Goal: Complete application form

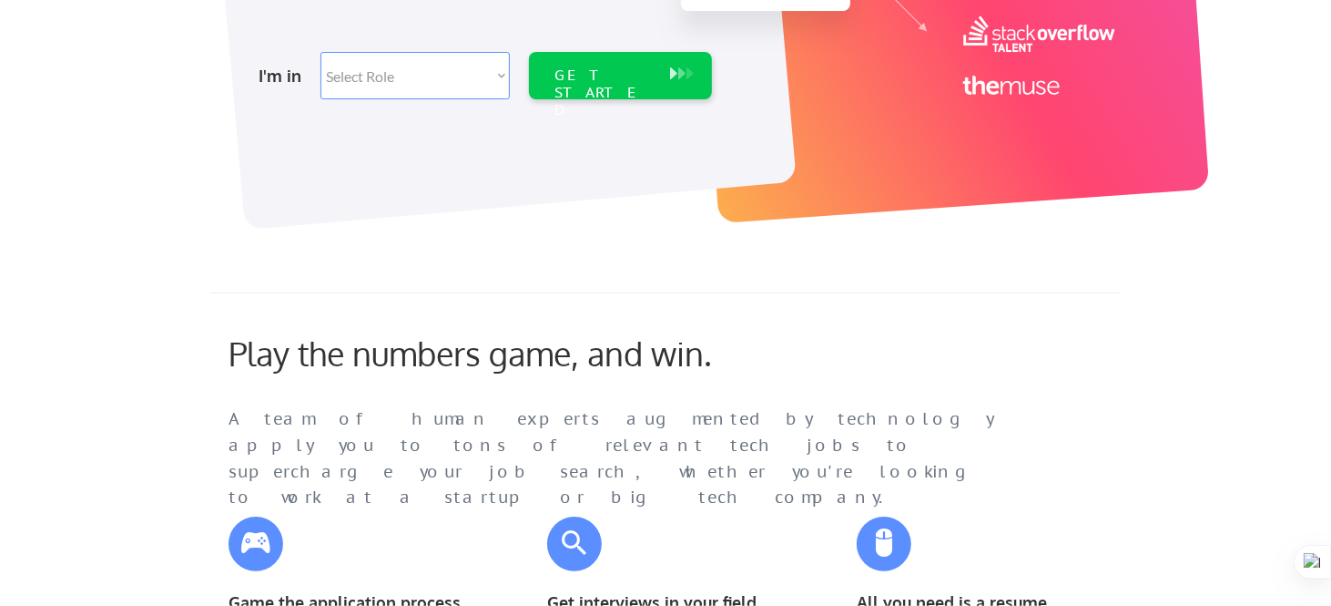
scroll to position [455, 0]
click at [489, 87] on select "Select Role Software Engineering Product Management Customer Success Sales UI/U…" at bounding box center [415, 76] width 189 height 47
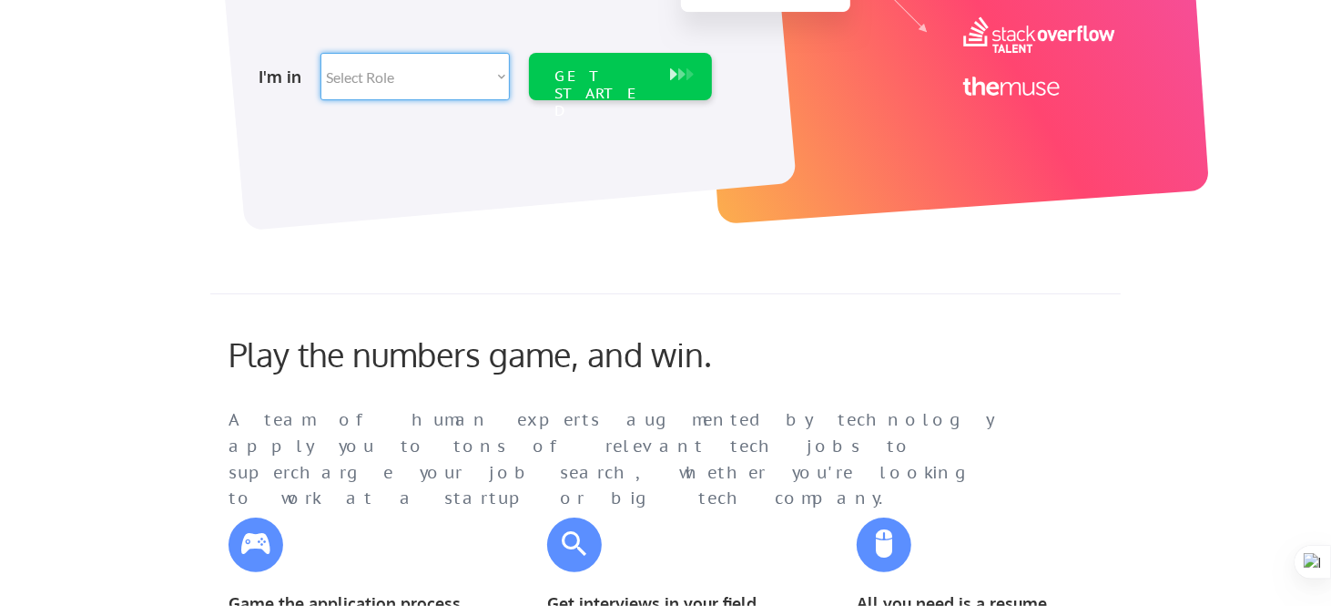
select select ""it_security""
click at [321, 53] on select "Select Role Software Engineering Product Management Customer Success Sales UI/U…" at bounding box center [415, 76] width 189 height 47
select select ""it_security""
click at [595, 76] on div "GET STARTED" at bounding box center [603, 93] width 97 height 53
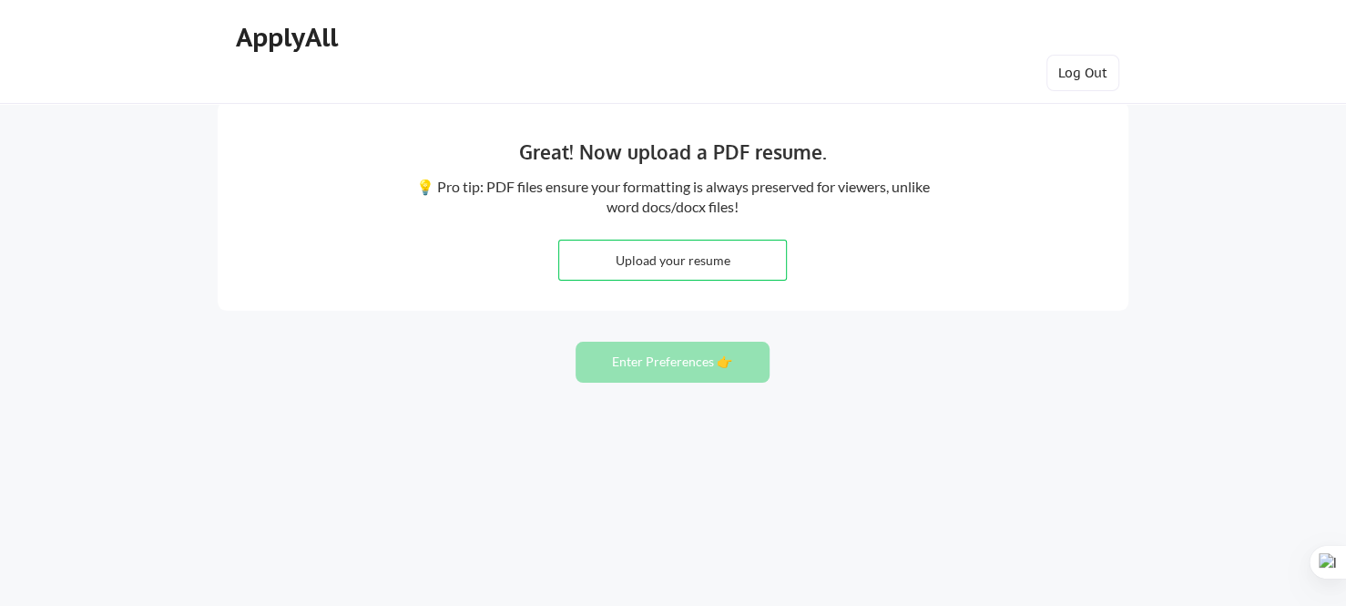
click at [668, 251] on input "file" at bounding box center [672, 259] width 227 height 39
type input "C:\fakepath\PoleSadashiv-SOC_Analyst.pdf"
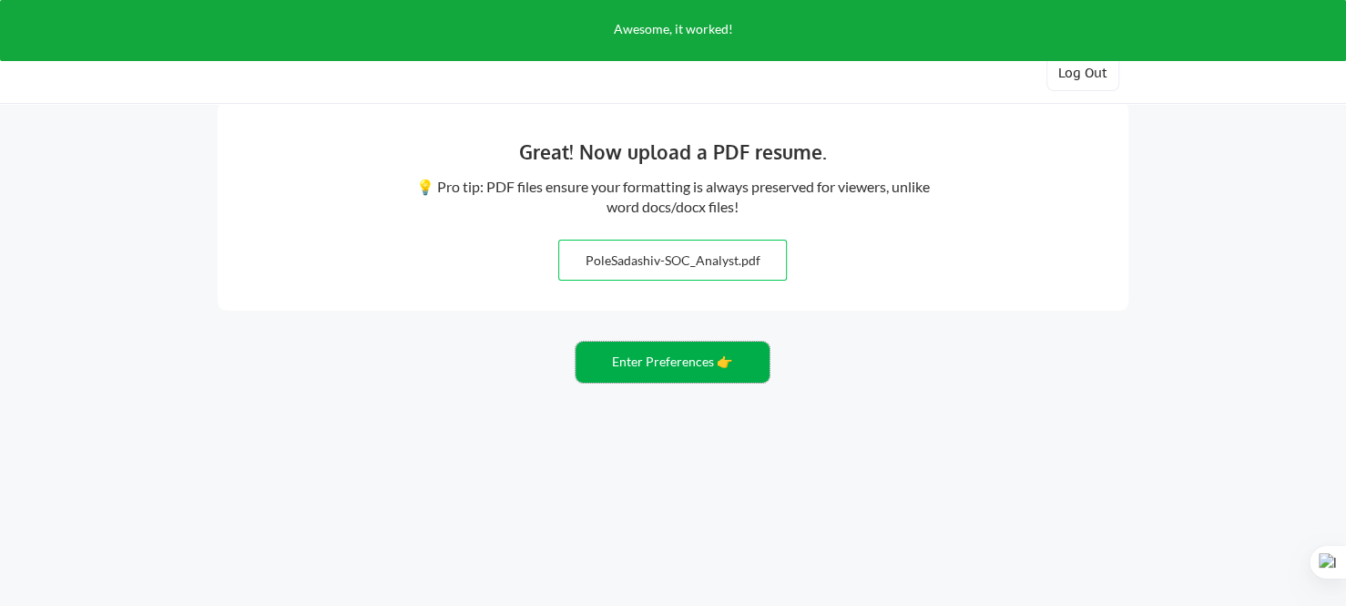
click at [736, 369] on button "Enter Preferences 👉" at bounding box center [673, 362] width 194 height 41
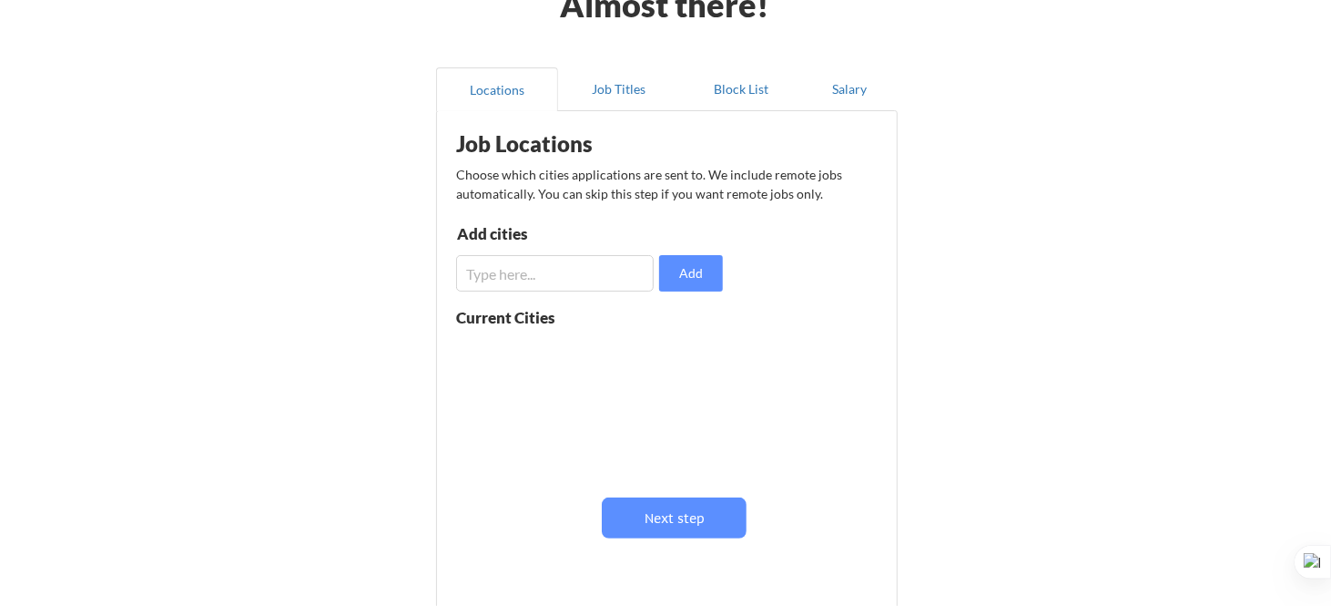
scroll to position [91, 0]
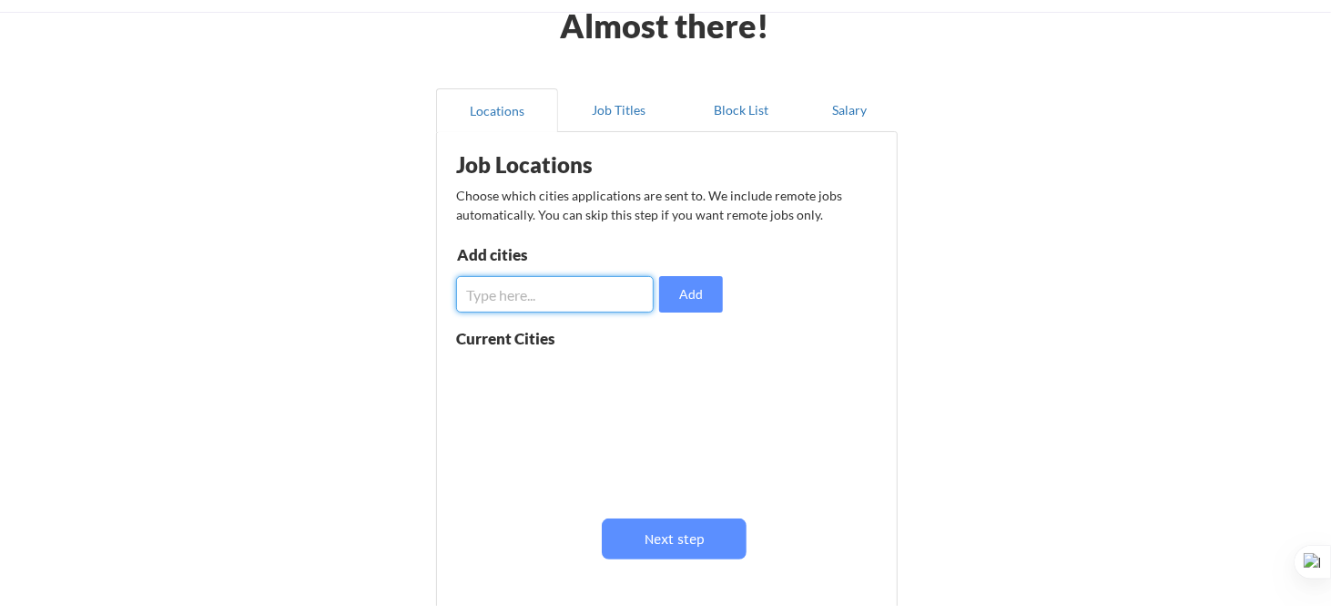
click at [549, 291] on input "input" at bounding box center [555, 294] width 198 height 36
type input "[GEOGRAPHIC_DATA]"
click at [704, 301] on button "Add" at bounding box center [691, 294] width 64 height 36
drag, startPoint x: 586, startPoint y: 301, endPoint x: 496, endPoint y: 302, distance: 89.3
click at [496, 302] on input "input" at bounding box center [555, 294] width 198 height 36
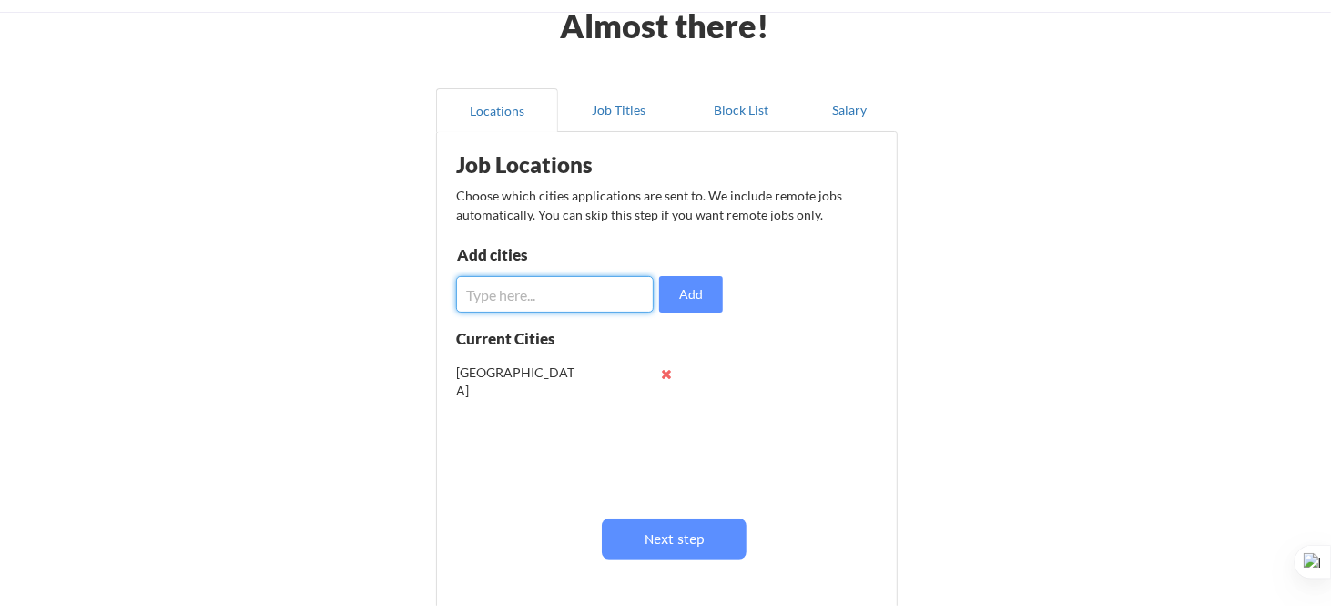
click at [517, 298] on input "input" at bounding box center [555, 294] width 198 height 36
type input "Mumbai"
drag, startPoint x: 686, startPoint y: 299, endPoint x: 677, endPoint y: 303, distance: 10.2
click at [685, 300] on button "Add" at bounding box center [691, 294] width 64 height 36
click at [570, 302] on input "input" at bounding box center [555, 294] width 198 height 36
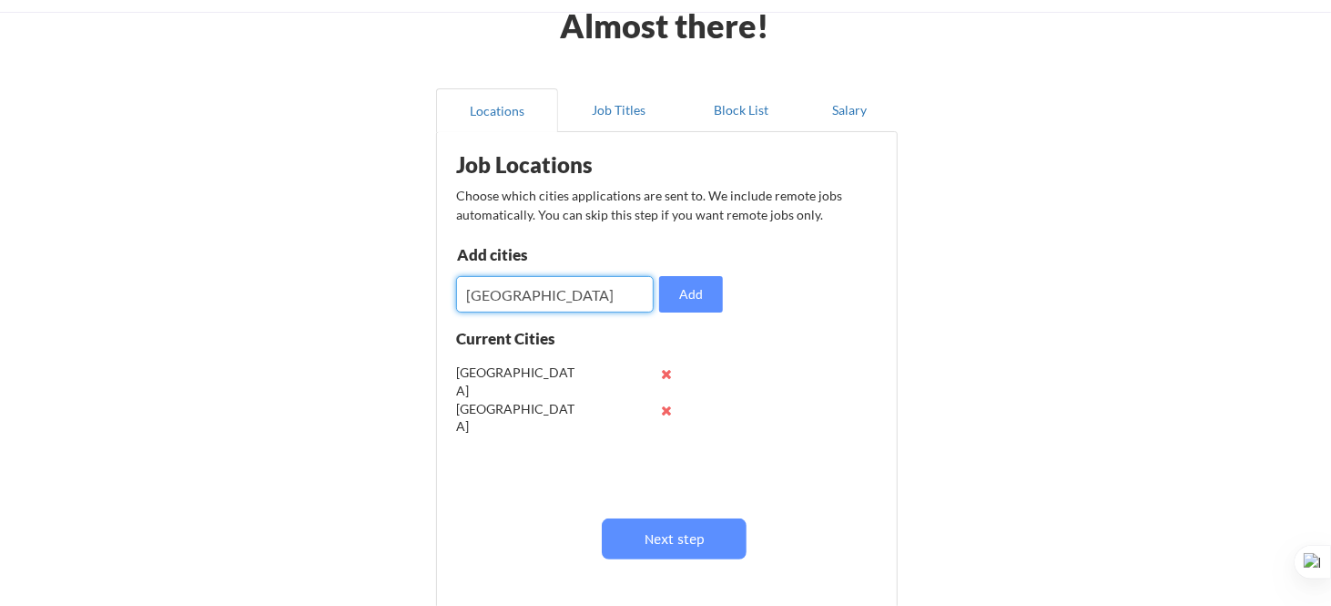
type input "[GEOGRAPHIC_DATA]"
click at [677, 300] on button "Add" at bounding box center [691, 294] width 64 height 36
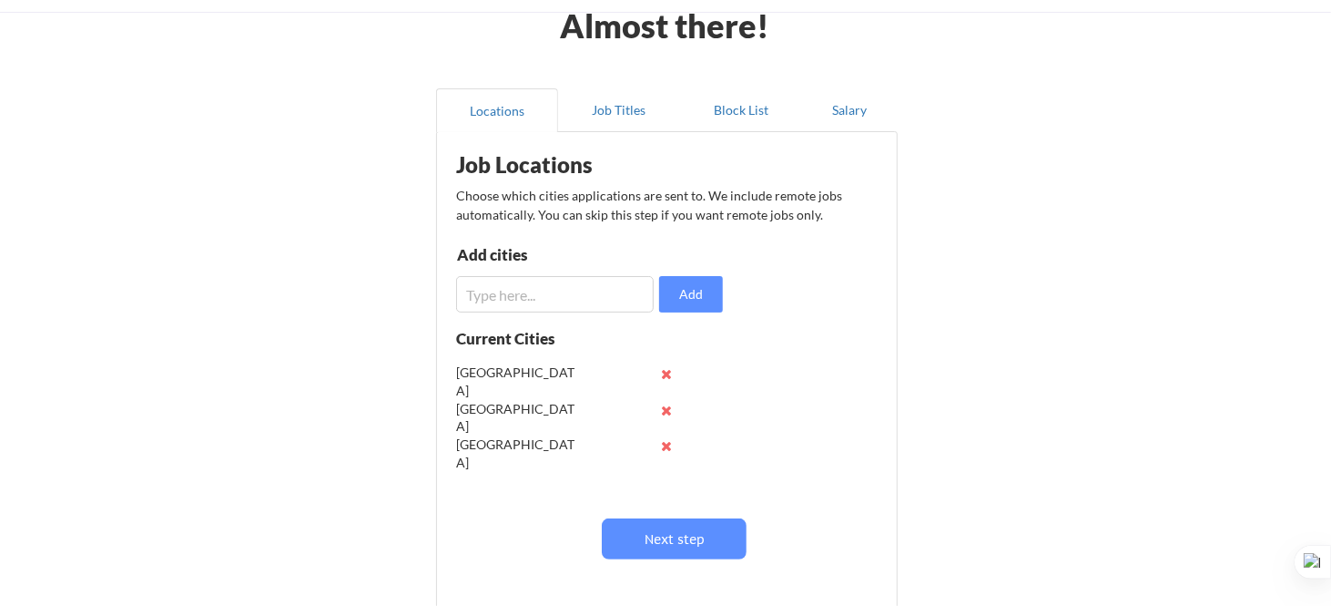
click at [529, 292] on input "input" at bounding box center [555, 294] width 198 height 36
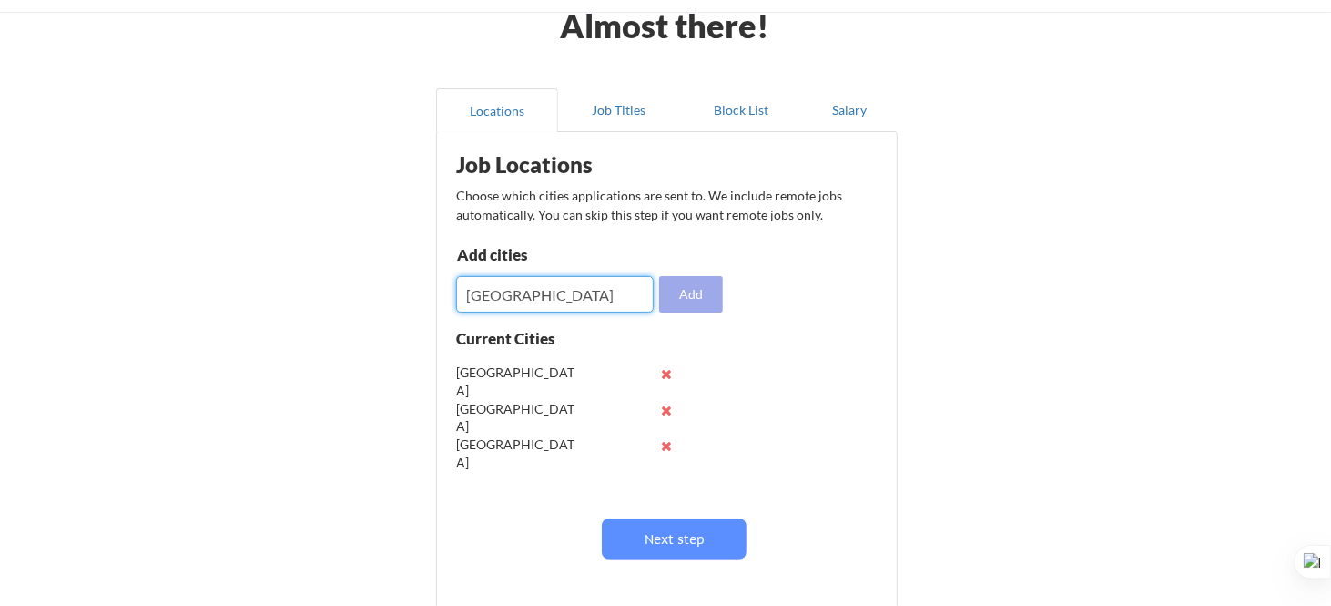
type input "[GEOGRAPHIC_DATA]"
click at [672, 298] on button "Add" at bounding box center [691, 294] width 64 height 36
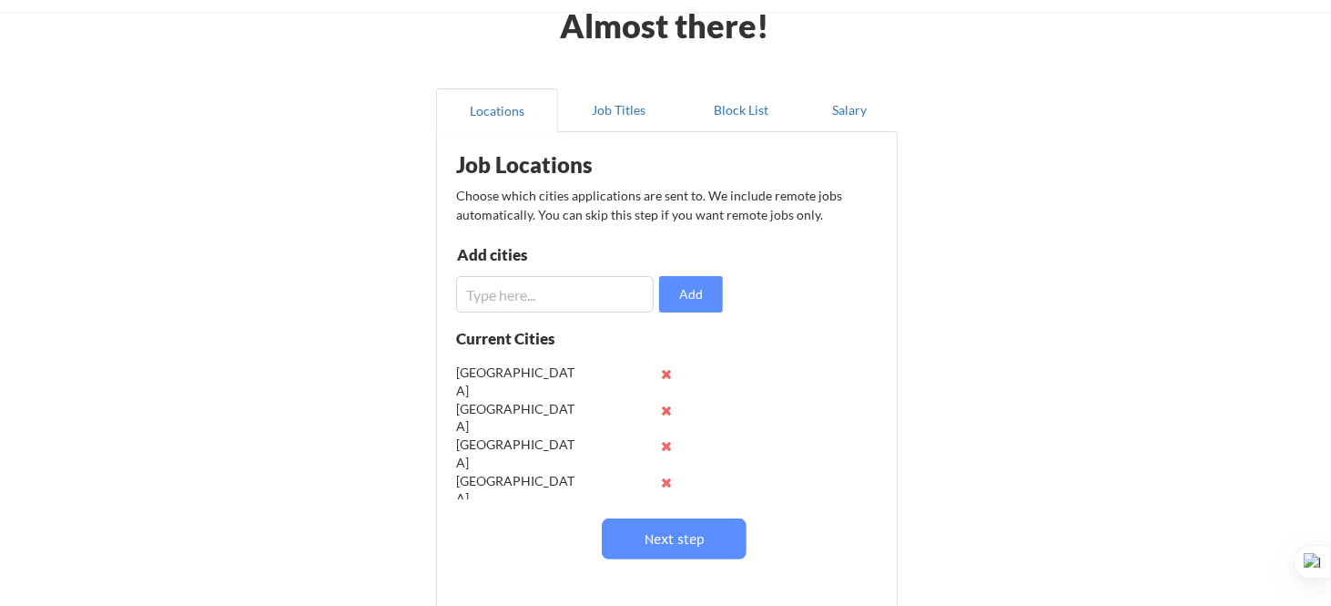
click at [598, 318] on div "Job Locations Choose which cities applications are sent to. We include remote j…" at bounding box center [670, 376] width 449 height 471
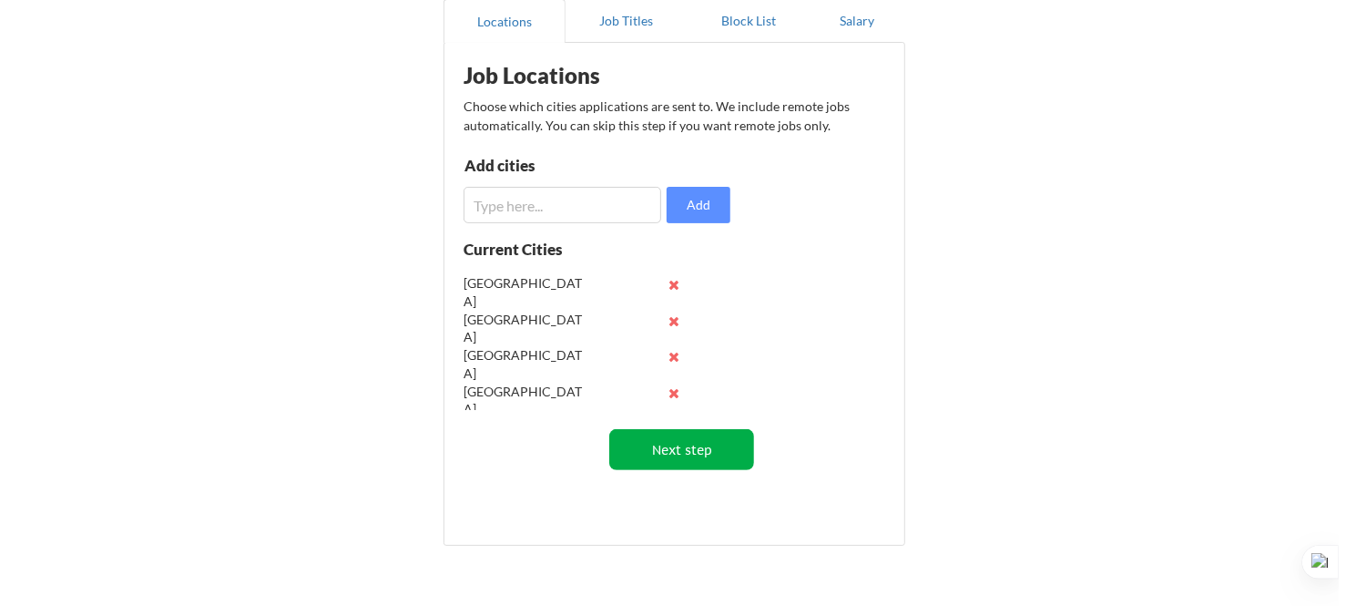
scroll to position [182, 0]
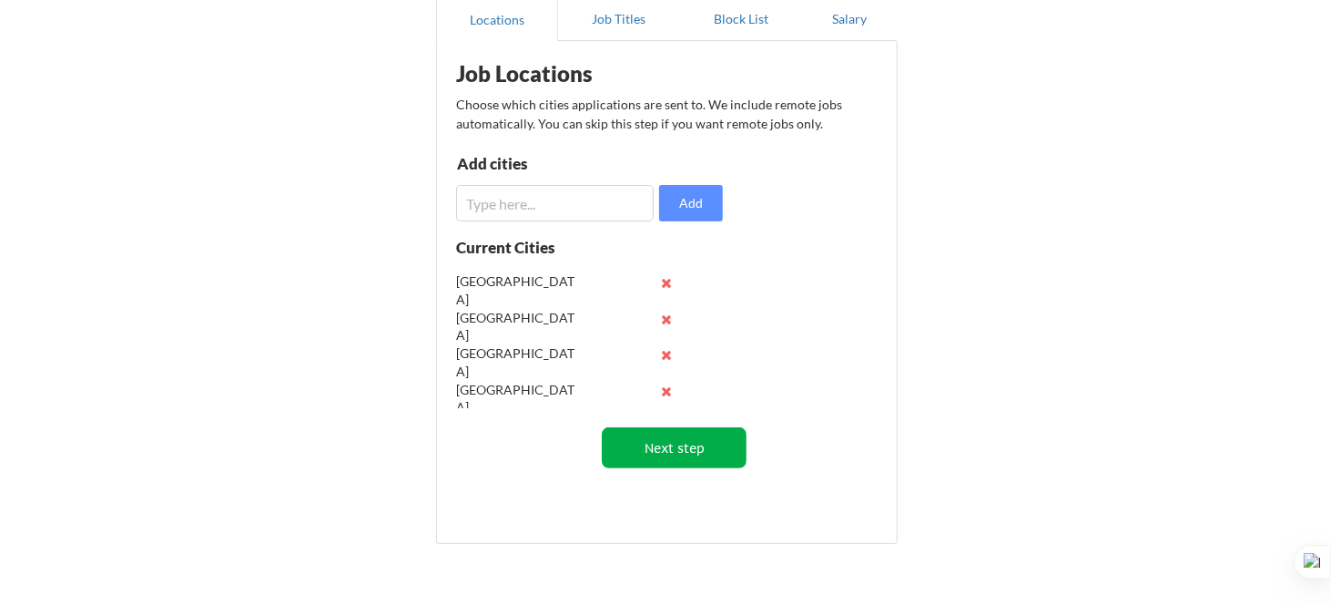
click at [691, 460] on button "Next step" at bounding box center [674, 447] width 145 height 41
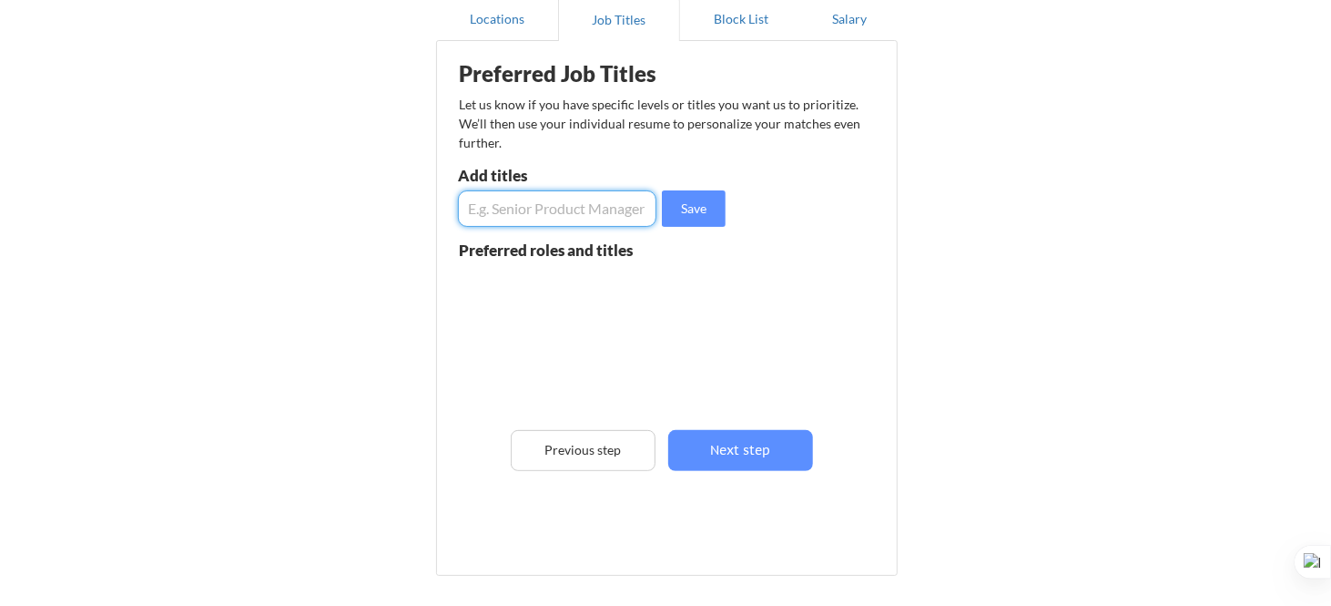
click at [616, 211] on input "input" at bounding box center [557, 208] width 199 height 36
click at [593, 205] on input "input" at bounding box center [557, 208] width 199 height 36
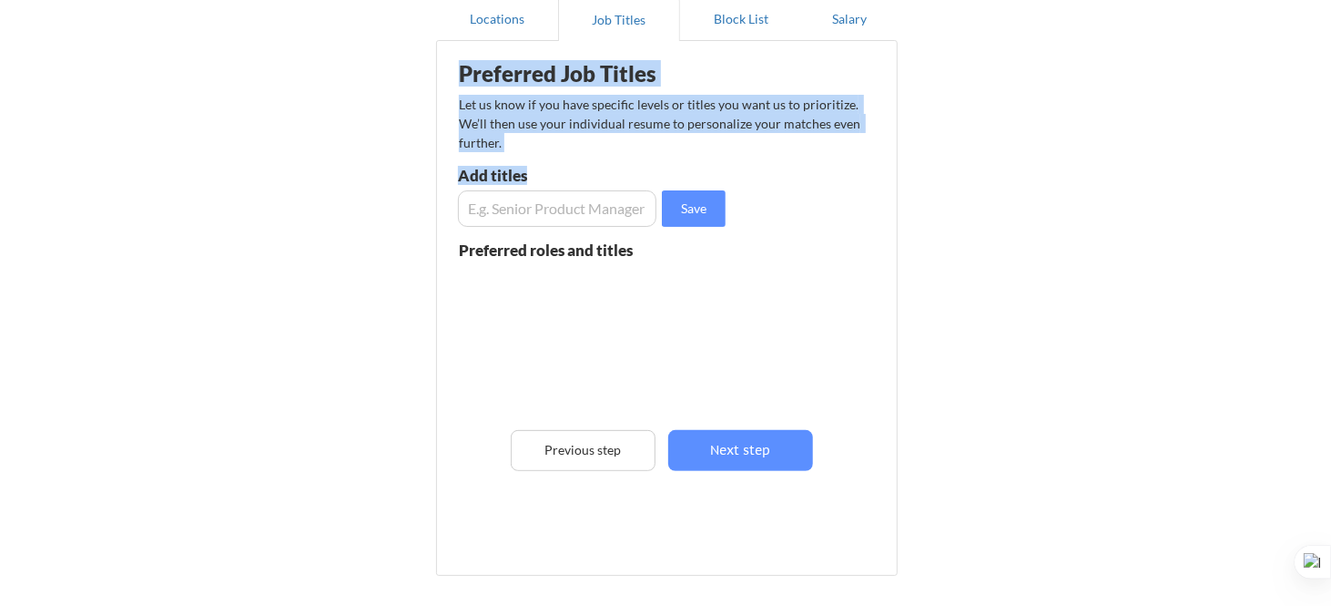
drag, startPoint x: 455, startPoint y: 77, endPoint x: 631, endPoint y: 212, distance: 221.5
click at [631, 212] on div "Preferred Job Titles Let us know if you have specific levels or titles you want…" at bounding box center [670, 303] width 449 height 507
copy div "Preferred Job Titles Let us know if you have specific levels or titles you want…"
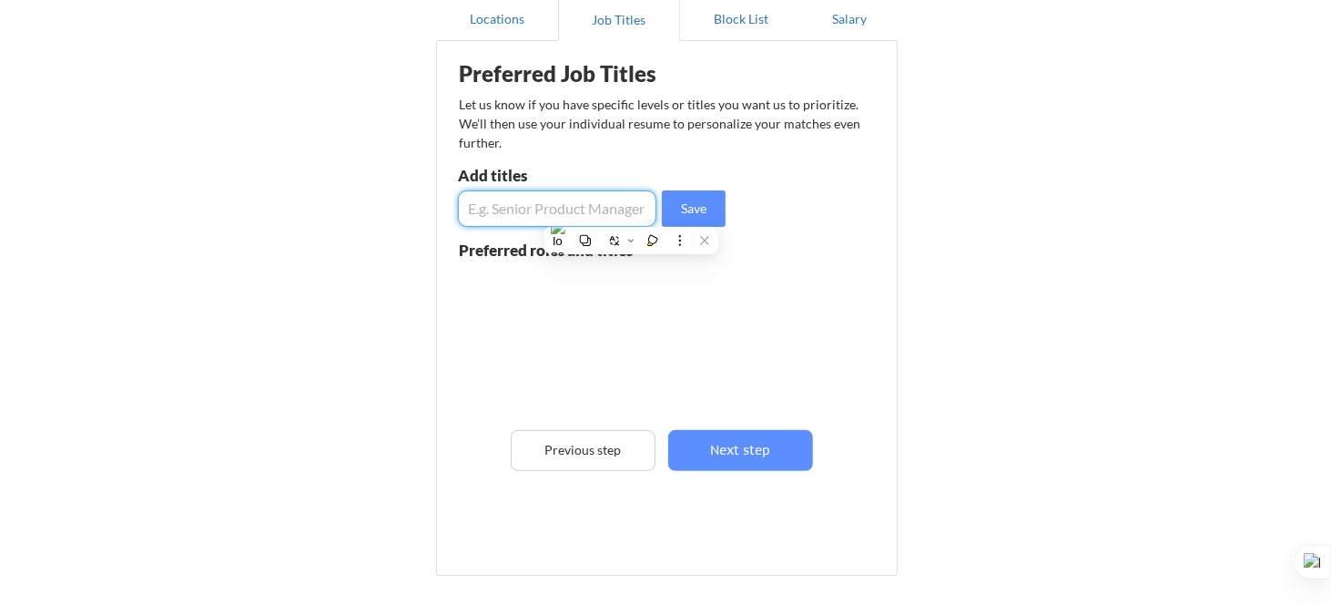
click at [587, 209] on input "input" at bounding box center [557, 208] width 199 height 36
type input "SOC analyst L1 & L2 role"
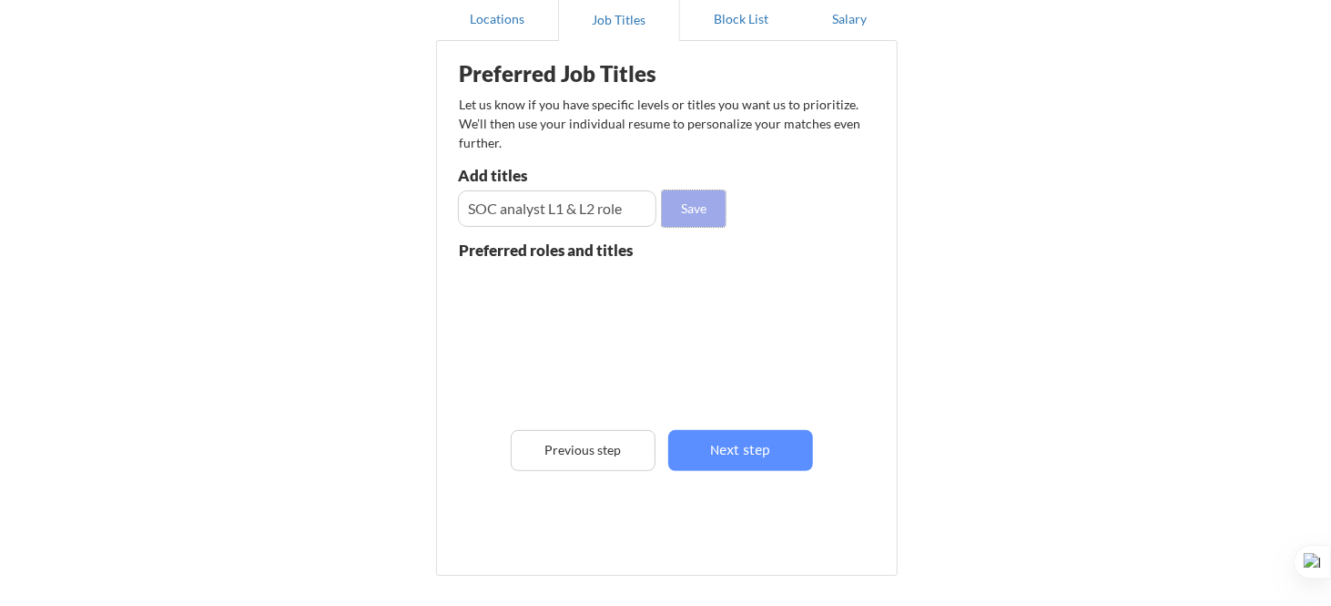
click at [692, 224] on button "Save" at bounding box center [694, 208] width 64 height 36
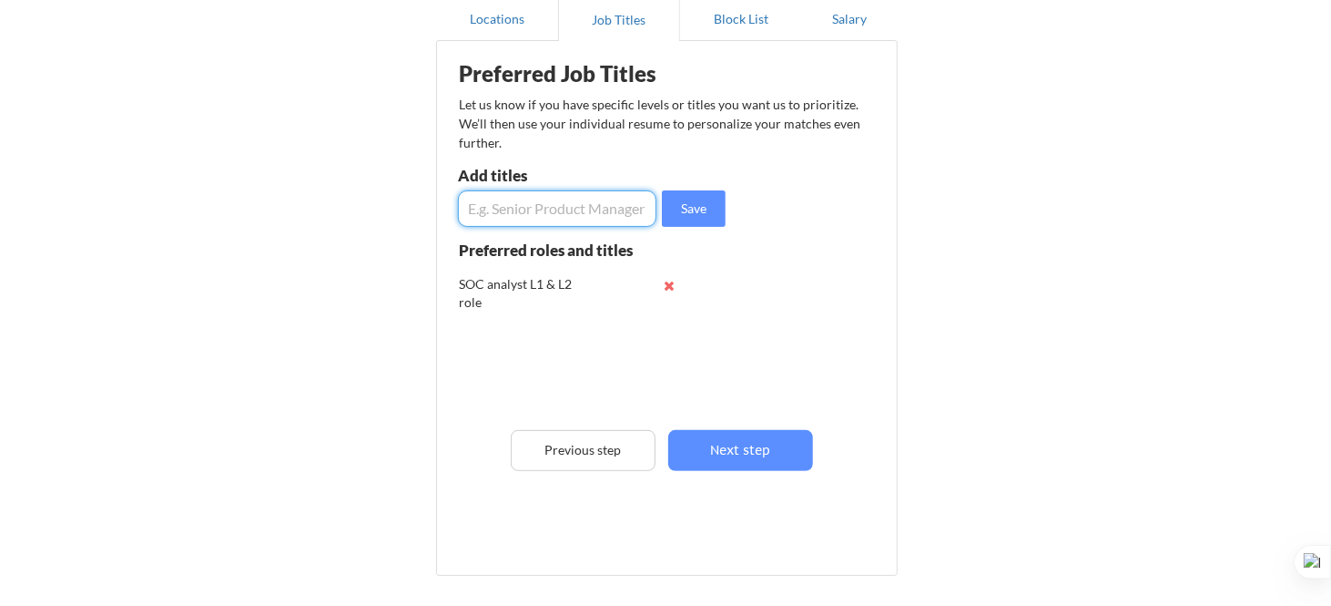
click at [593, 207] on input "input" at bounding box center [557, 208] width 199 height 36
type input "v"
type input "cybersecurity analyst"
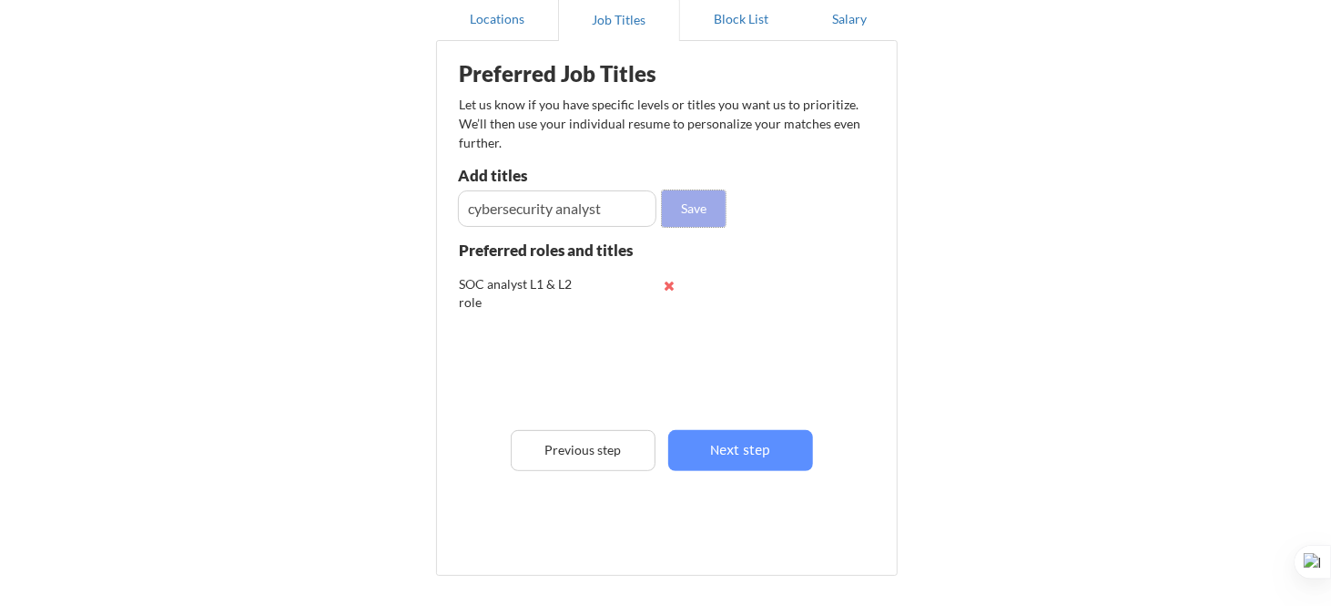
click at [704, 215] on button "Save" at bounding box center [694, 208] width 64 height 36
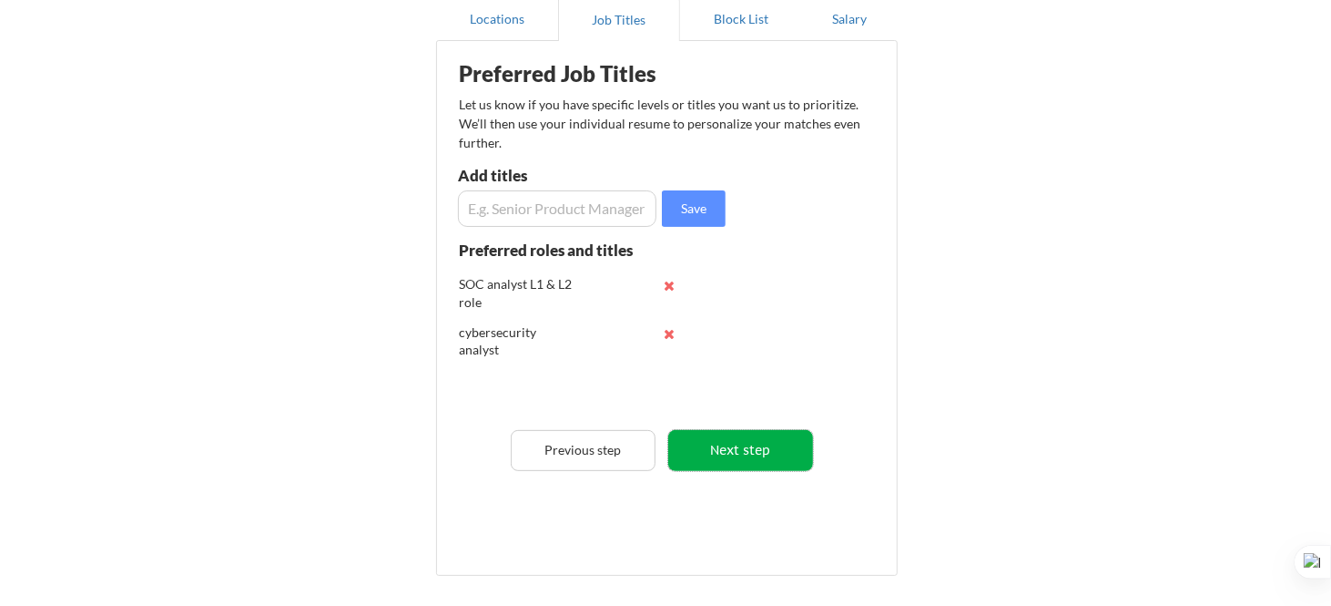
click at [709, 453] on button "Next step" at bounding box center [740, 450] width 145 height 41
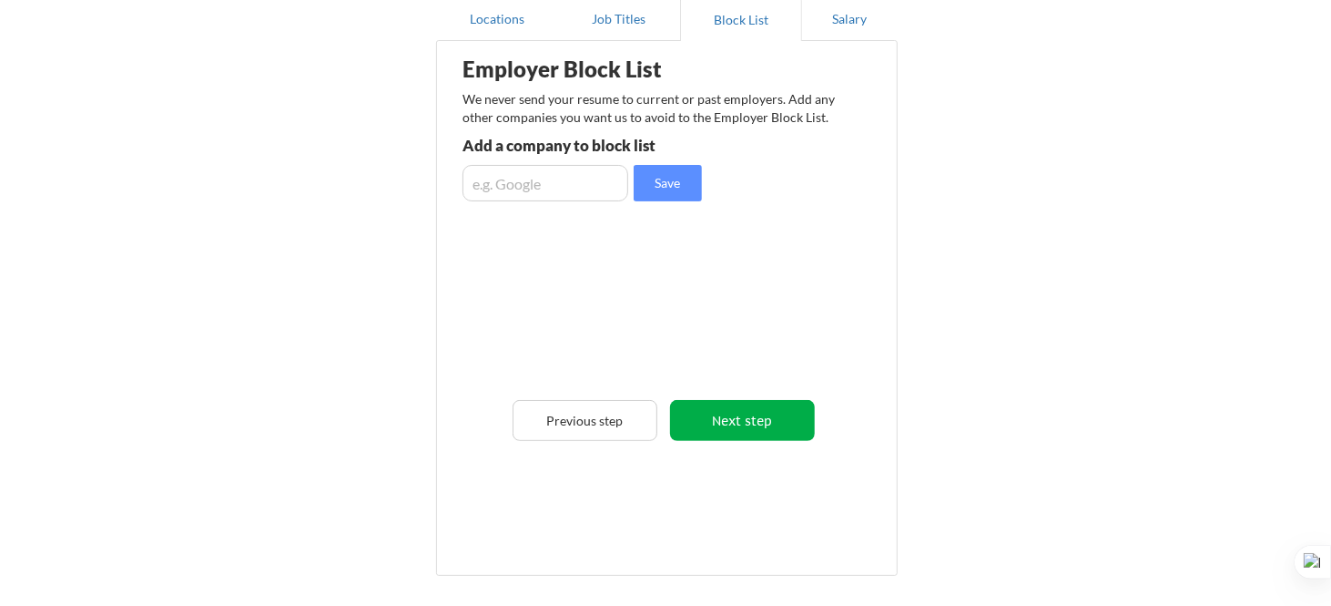
click at [729, 418] on button "Next step" at bounding box center [742, 420] width 145 height 41
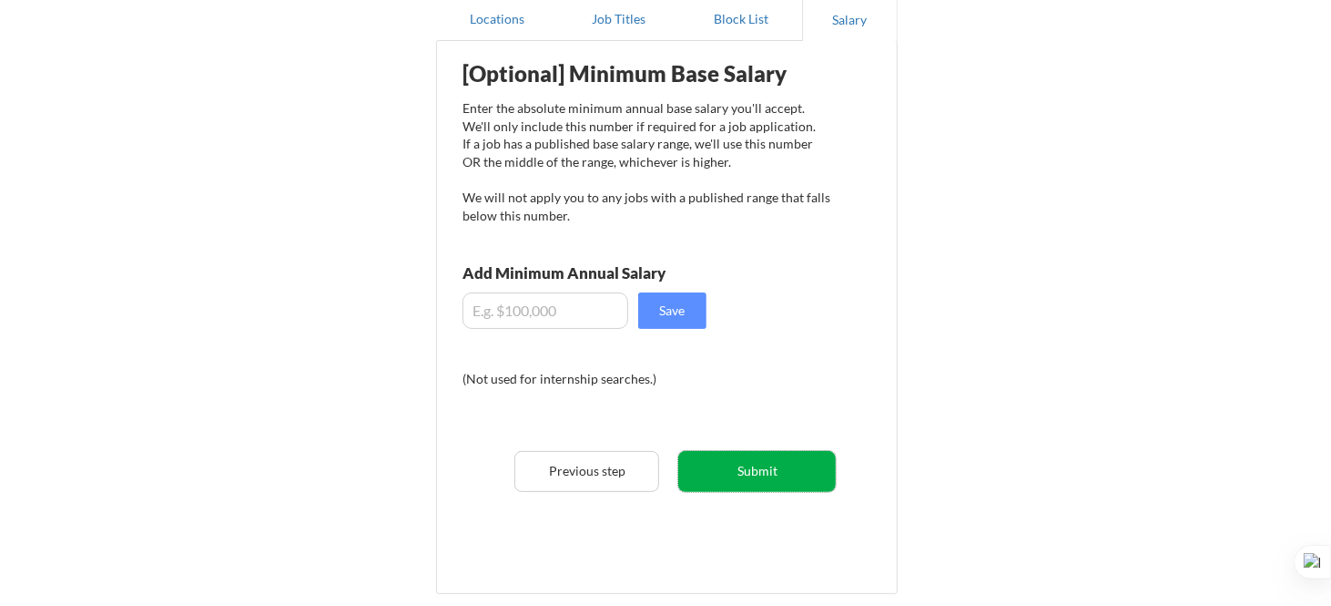
click at [770, 475] on button "Submit" at bounding box center [757, 471] width 158 height 41
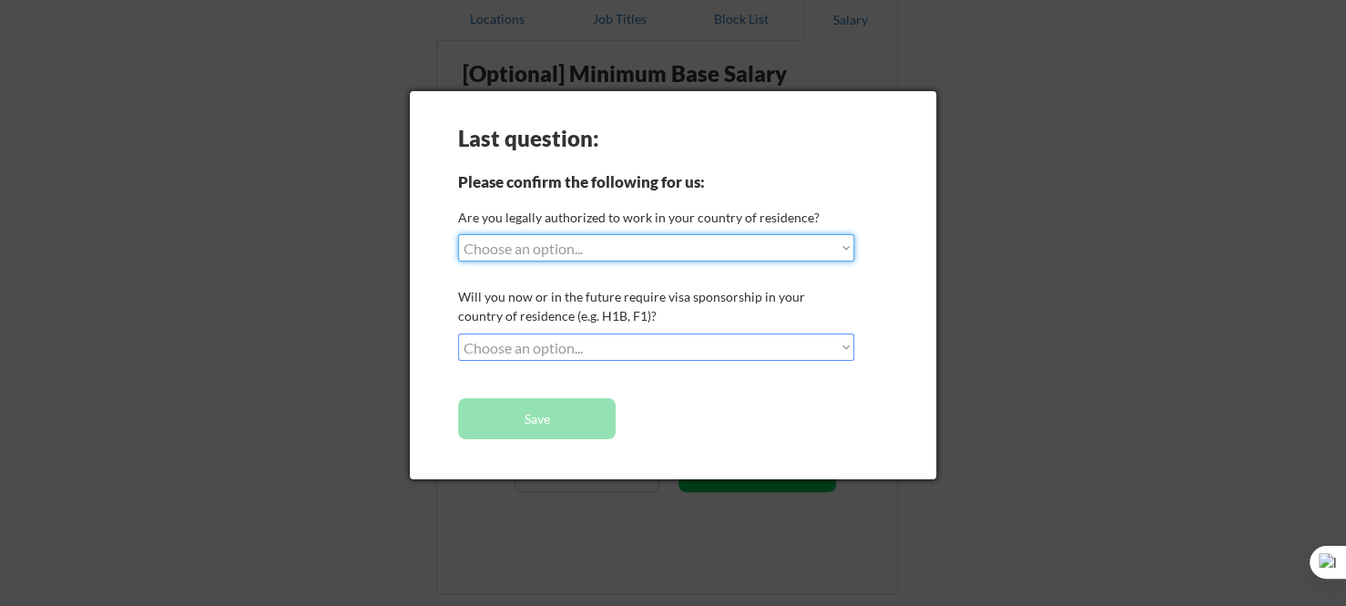
click at [604, 250] on select "Choose an option... Yes, I am a US Citizen Yes, I am a Canadian Citizen Yes, I …" at bounding box center [656, 247] width 396 height 27
select select ""yes__i_am_a_us_citizen""
click at [458, 234] on select "Choose an option... Yes, I am a US Citizen Yes, I am a Canadian Citizen Yes, I …" at bounding box center [656, 247] width 396 height 27
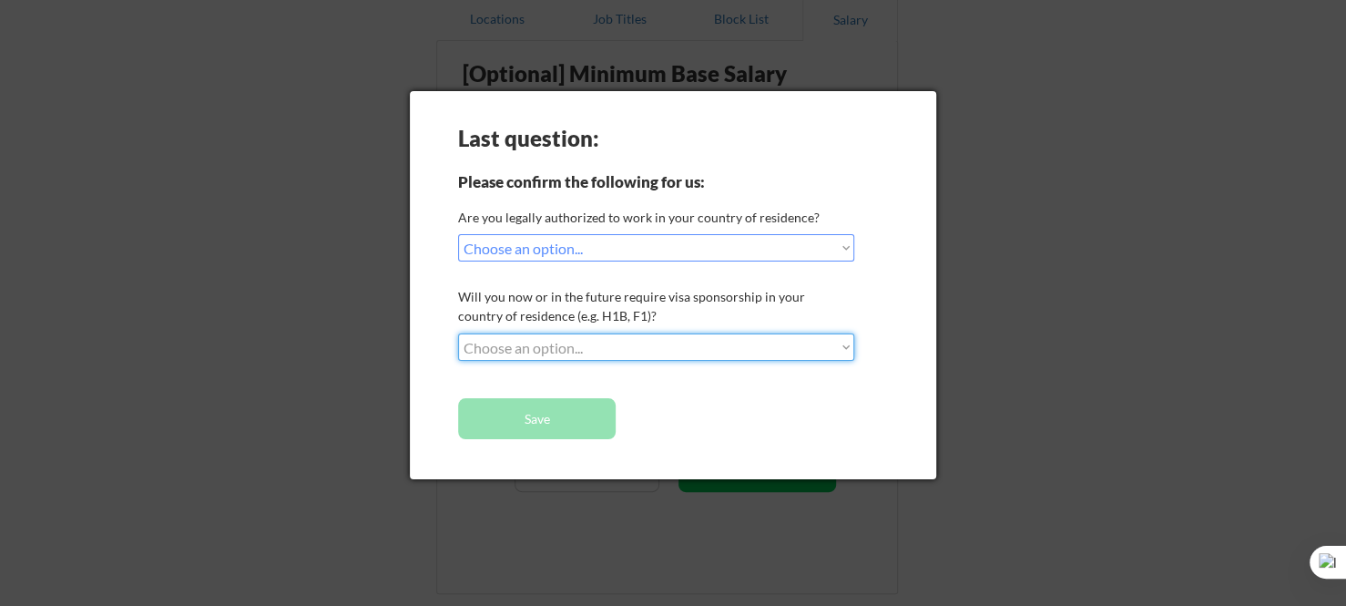
click at [607, 350] on select "Choose an option... No, I will not need sponsorship Yes, I will need sponsorship" at bounding box center [656, 346] width 396 height 27
click at [458, 333] on select "Choose an option... No, I will not need sponsorship Yes, I will need sponsorship" at bounding box center [656, 346] width 396 height 27
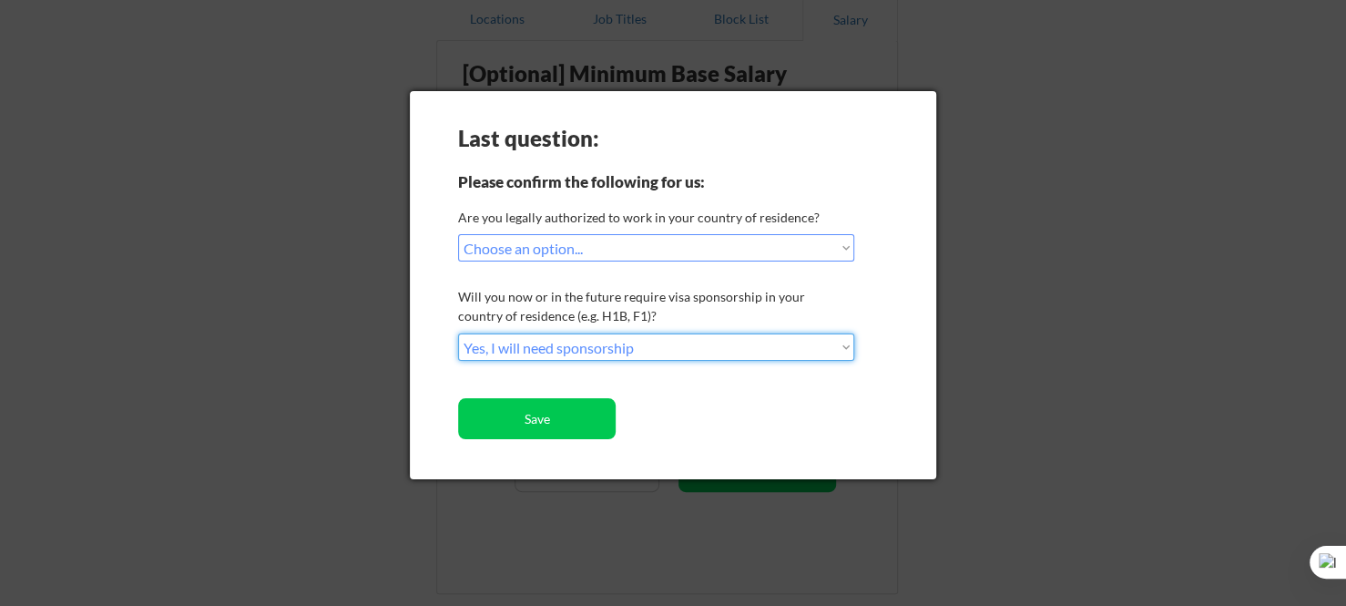
click at [608, 352] on select "Choose an option... No, I will not need sponsorship Yes, I will need sponsorship" at bounding box center [656, 346] width 396 height 27
select select ""no__i_will_not_need_sponsorship""
click at [458, 333] on select "Choose an option... No, I will not need sponsorship Yes, I will need sponsorship" at bounding box center [656, 346] width 396 height 27
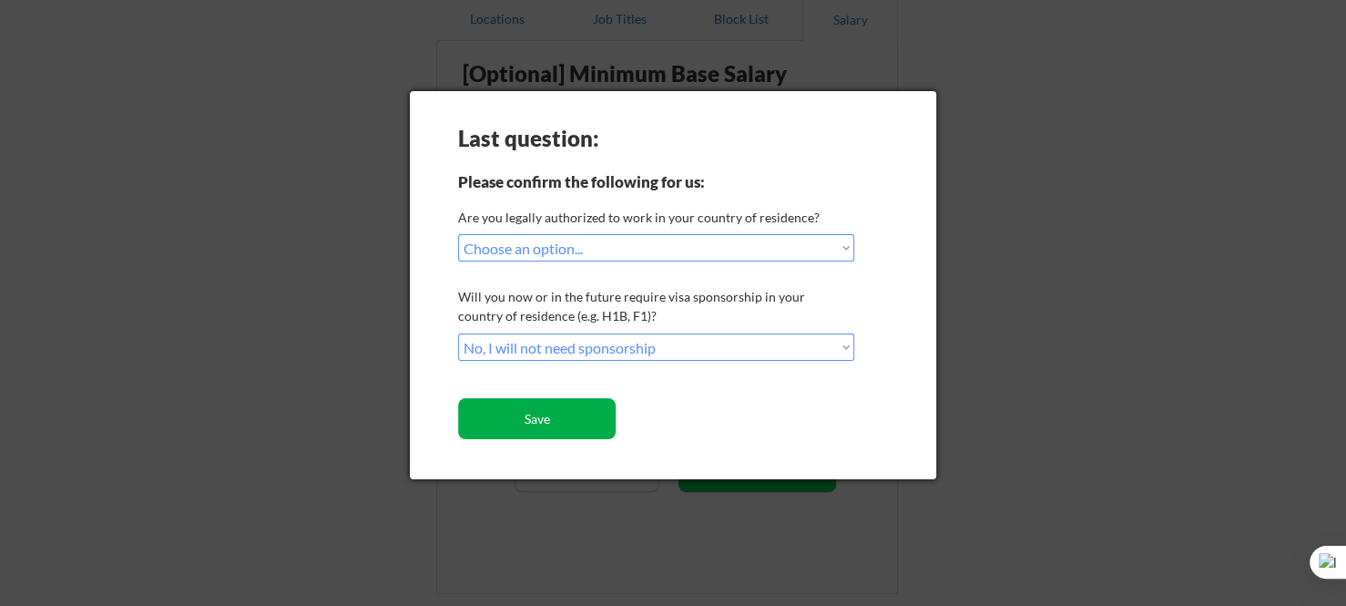
click at [577, 423] on button "Save" at bounding box center [537, 418] width 158 height 41
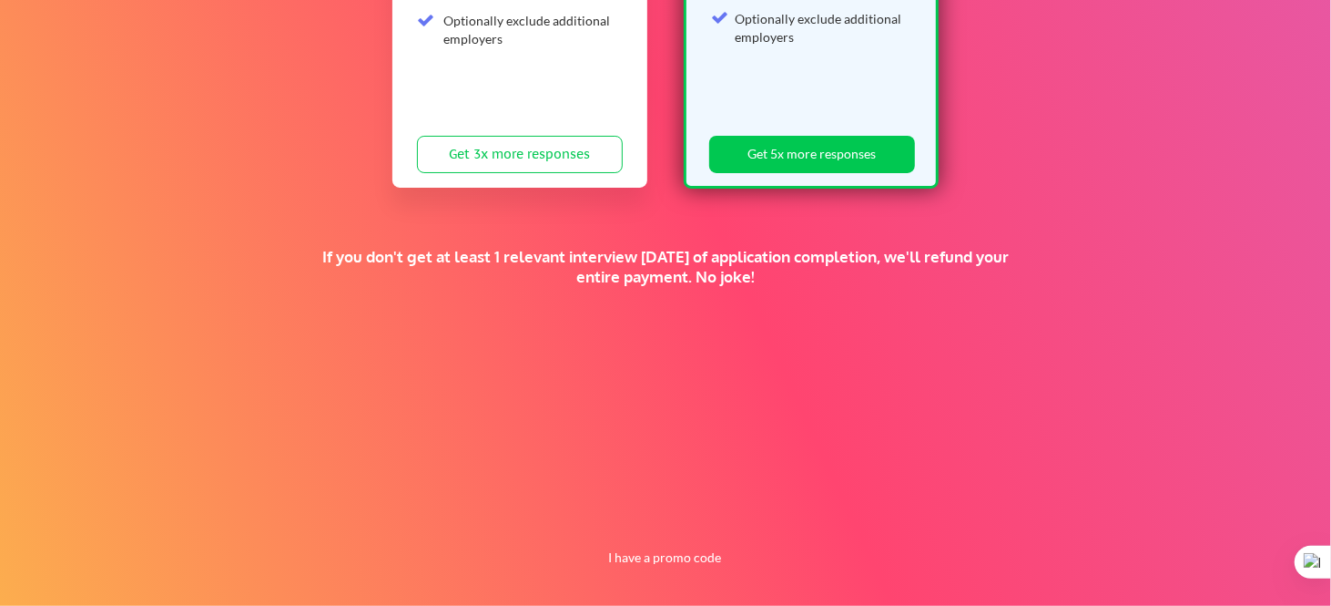
scroll to position [463, 0]
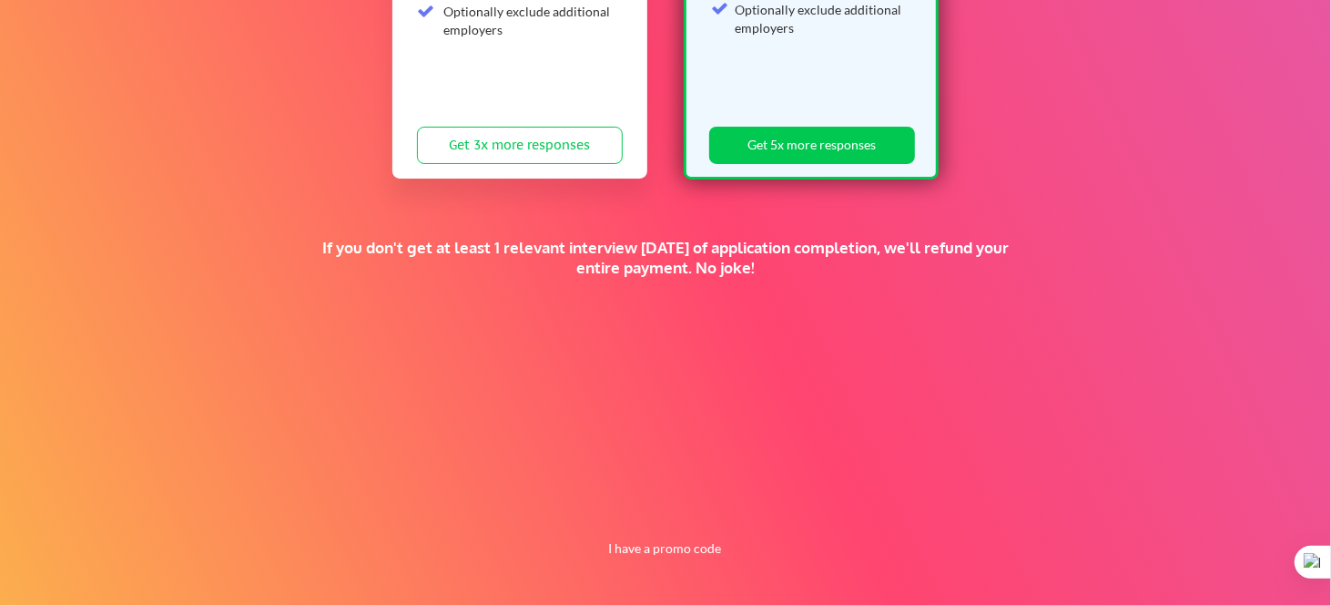
drag, startPoint x: 661, startPoint y: 536, endPoint x: 658, endPoint y: 569, distance: 33.8
click at [658, 569] on div "Supercharge your job search for the price of a fancy dinner. FALL SALE 🍂 Standa…" at bounding box center [665, 107] width 1331 height 995
click at [653, 546] on button "I have a promo code" at bounding box center [665, 548] width 134 height 22
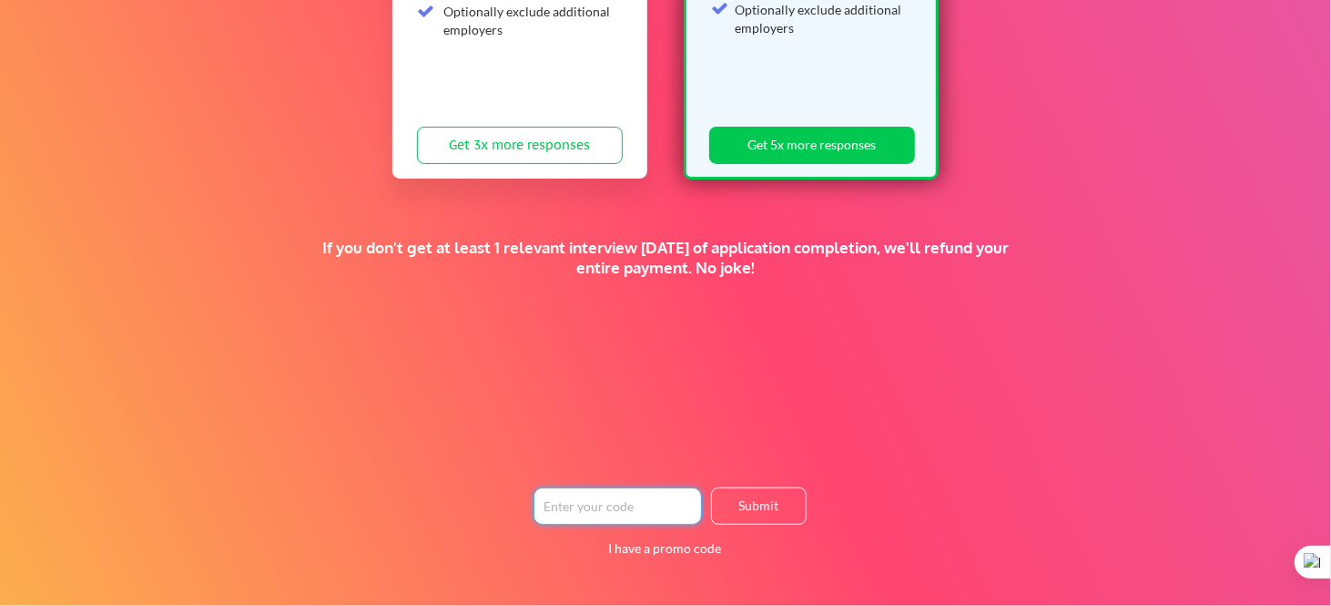
click at [615, 505] on input "input" at bounding box center [618, 505] width 168 height 37
paste input "TIMEISMONEY"
type input "TIMEISMONEY"
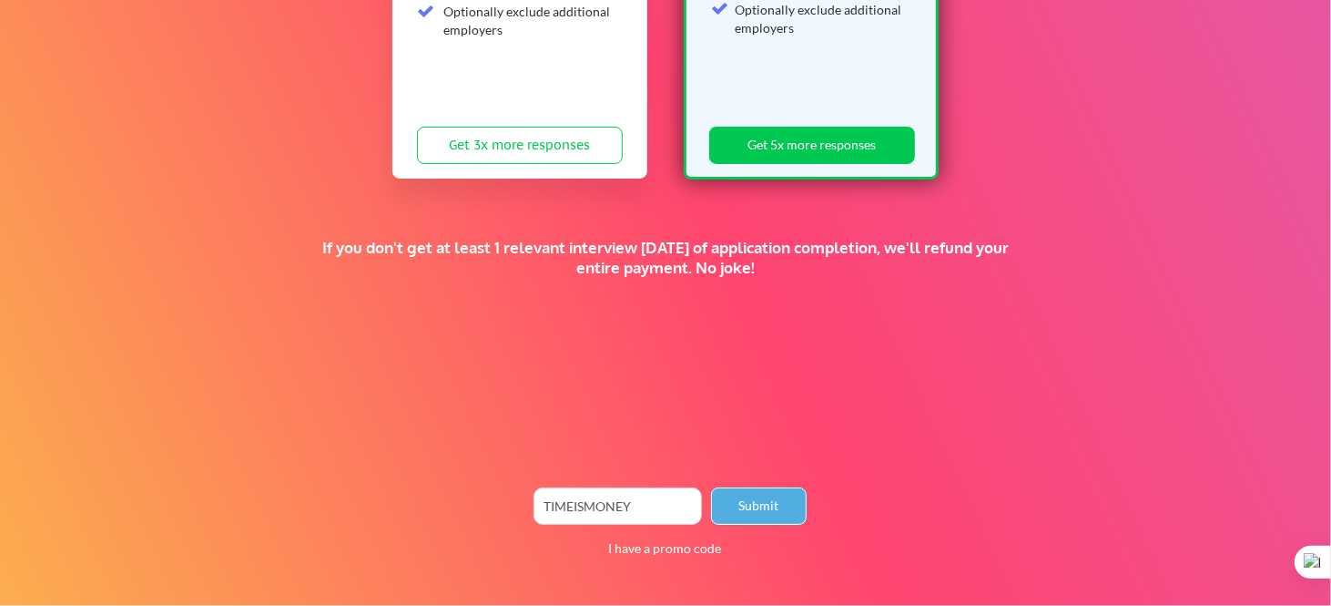
click at [740, 511] on button "Submit" at bounding box center [759, 505] width 96 height 37
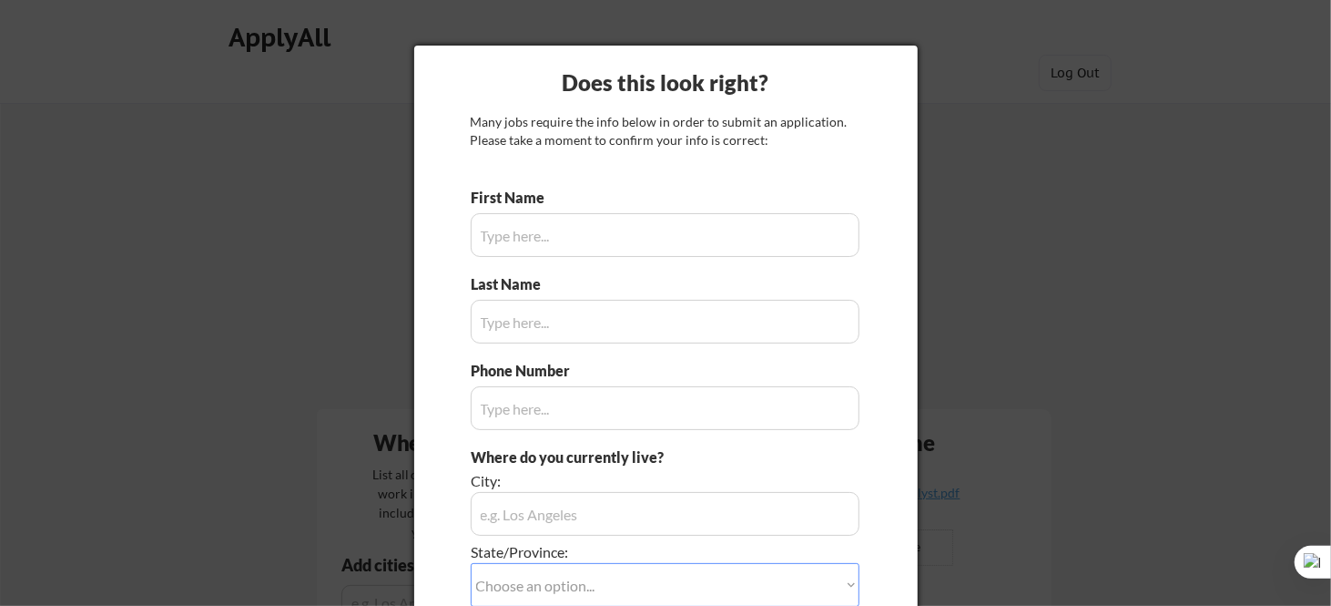
click at [991, 90] on div at bounding box center [665, 303] width 1331 height 606
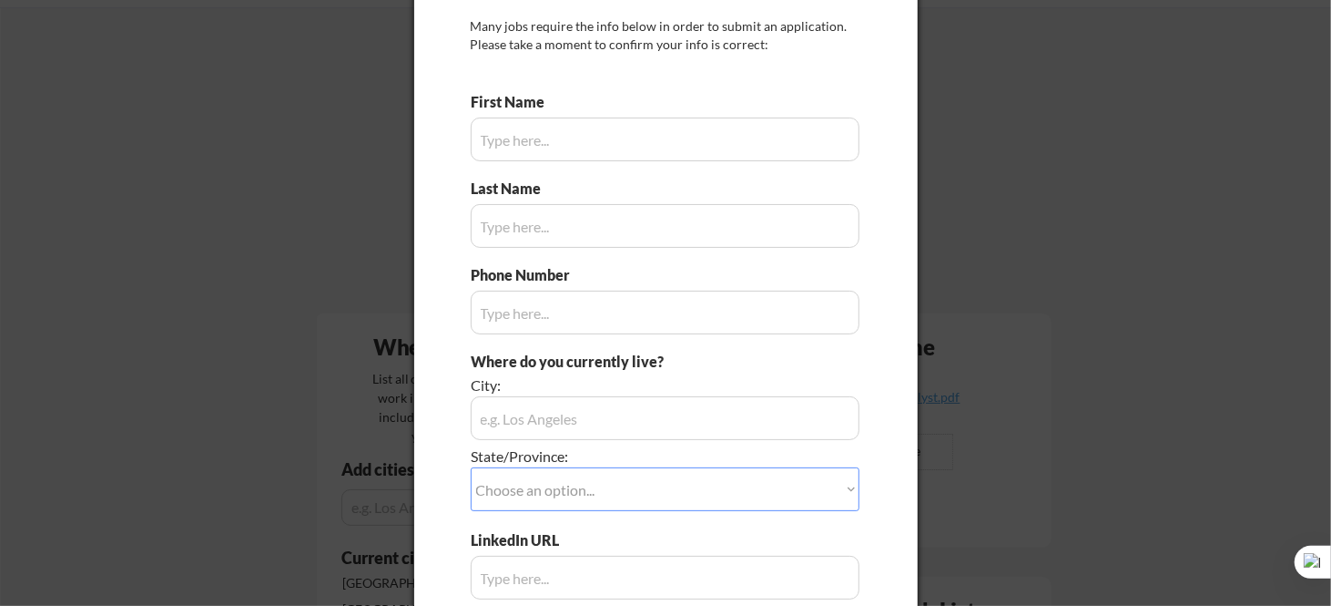
scroll to position [546, 0]
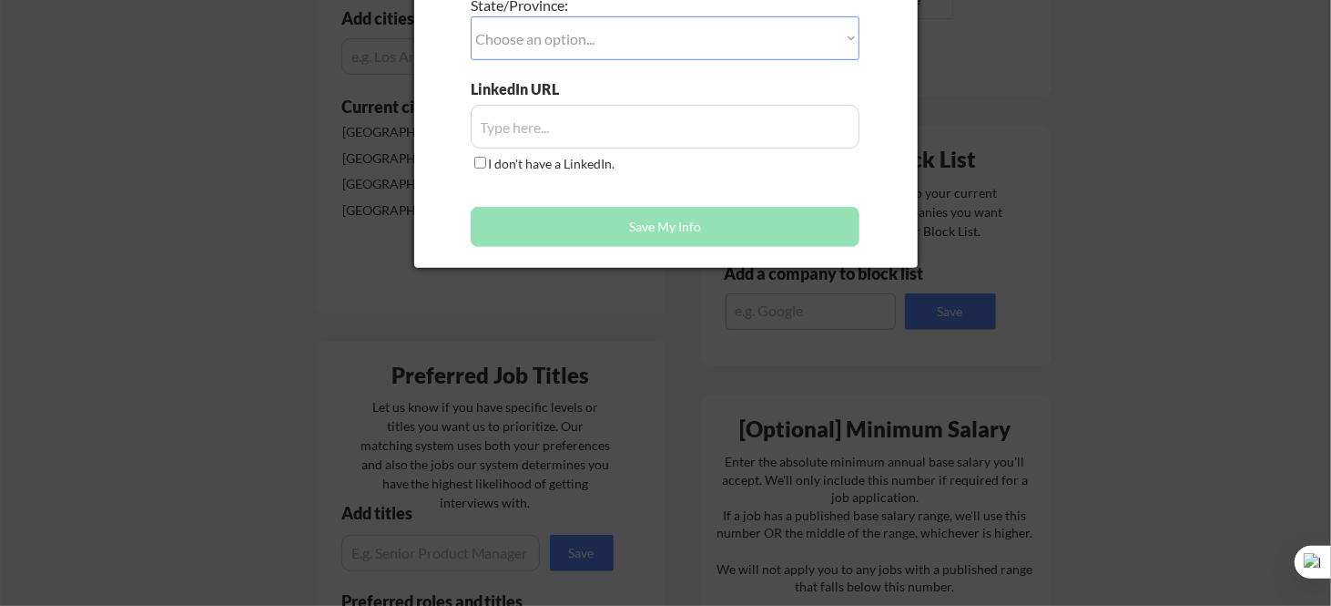
click at [792, 378] on div at bounding box center [665, 303] width 1331 height 606
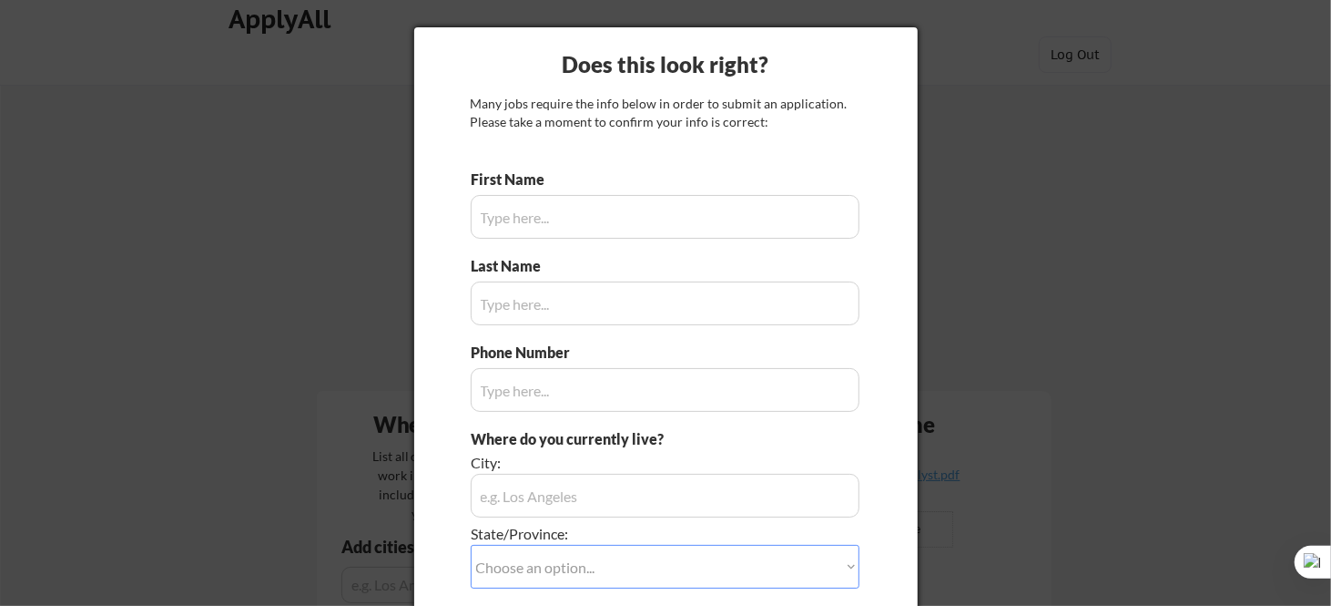
scroll to position [0, 0]
